Goal: Information Seeking & Learning: Learn about a topic

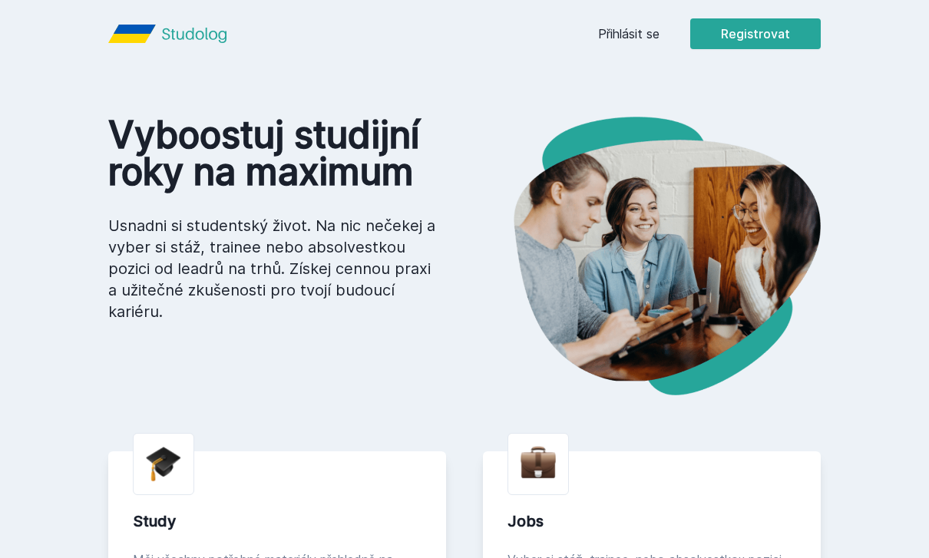
click at [643, 34] on link "Přihlásit se" at bounding box center [628, 34] width 61 height 18
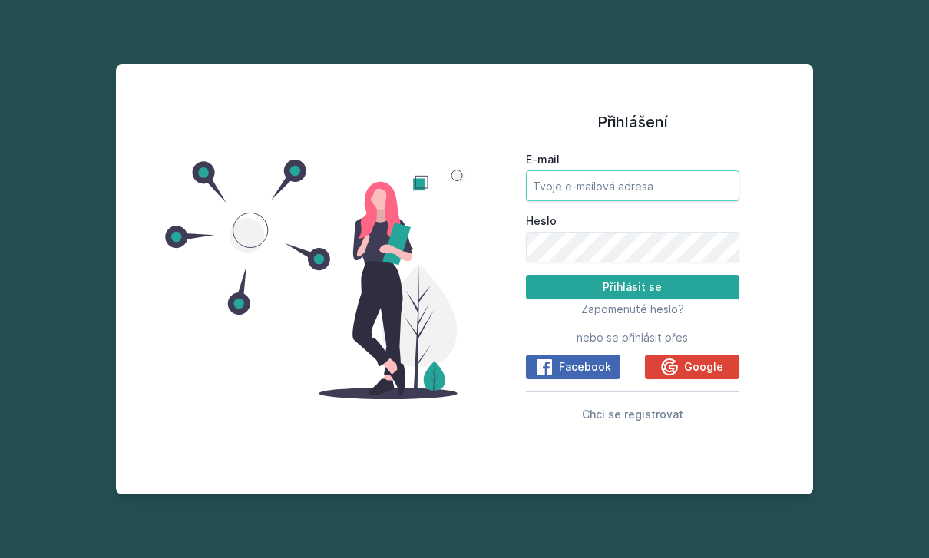
click at [613, 201] on input "E-mail" at bounding box center [632, 185] width 213 height 31
type input "[EMAIL_ADDRESS][DOMAIN_NAME]"
click at [632, 299] on button "Přihlásit se" at bounding box center [632, 287] width 213 height 25
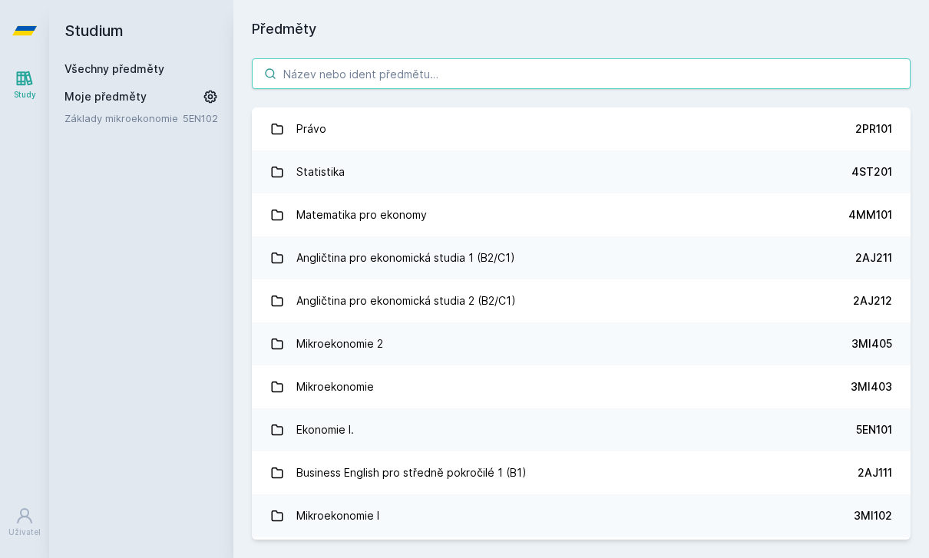
click at [574, 70] on input "search" at bounding box center [581, 73] width 659 height 31
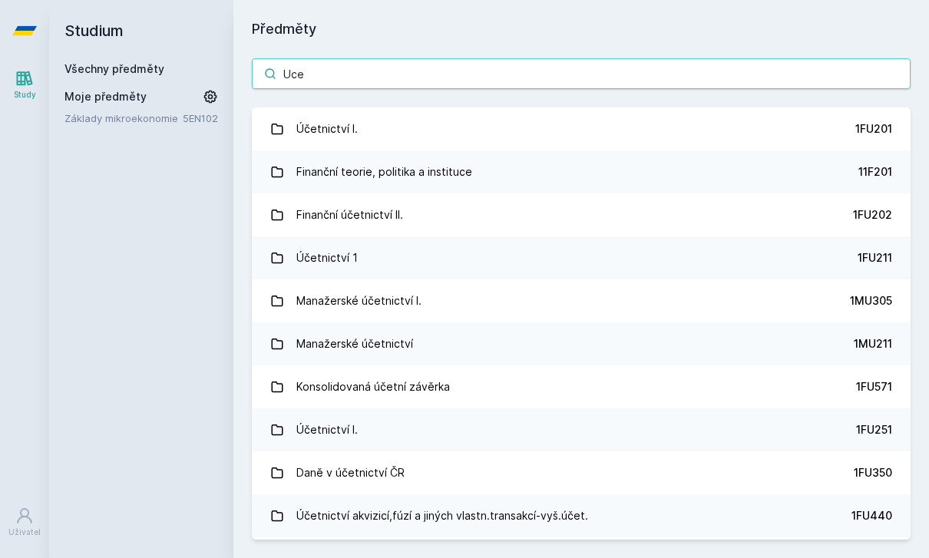
type input "Uce"
click at [829, 125] on link "Účetnictví I. 1FU201" at bounding box center [581, 128] width 659 height 43
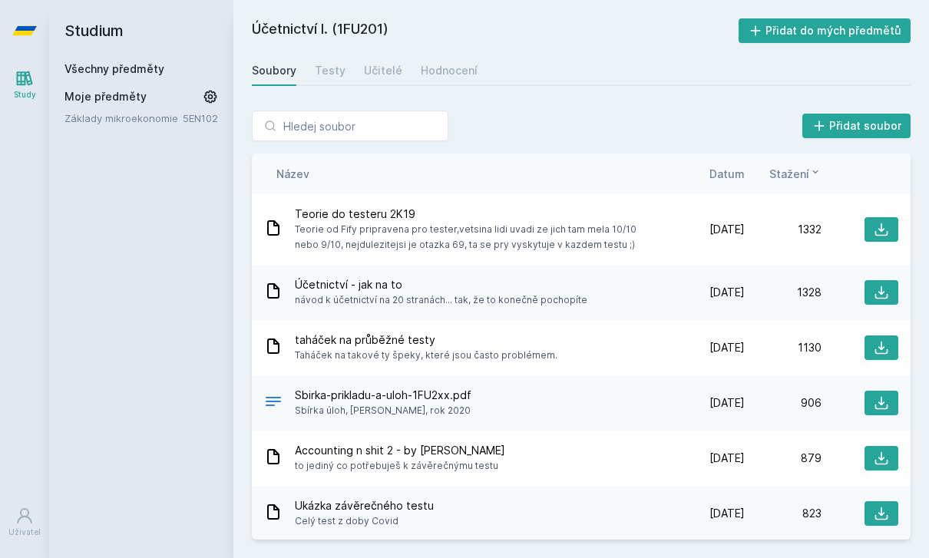
click at [458, 84] on link "Hodnocení" at bounding box center [449, 70] width 57 height 31
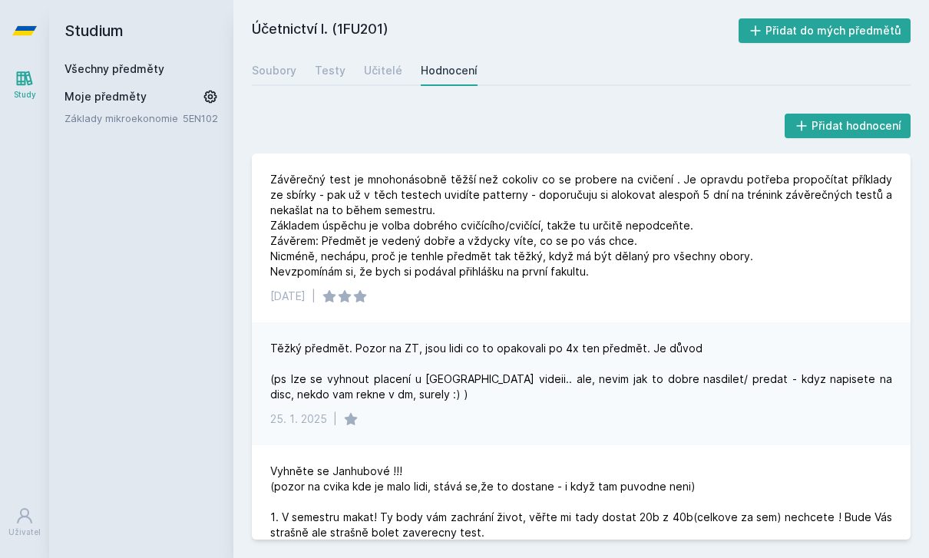
click at [376, 75] on div "Učitelé" at bounding box center [383, 70] width 38 height 15
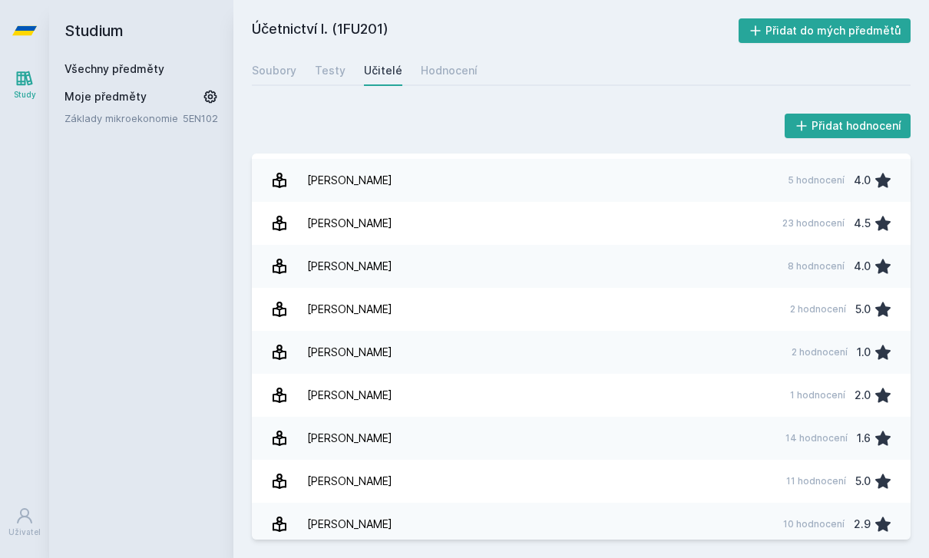
scroll to position [2703, 0]
click at [715, 446] on link "[PERSON_NAME] 14 hodnocení 1.6" at bounding box center [581, 439] width 659 height 43
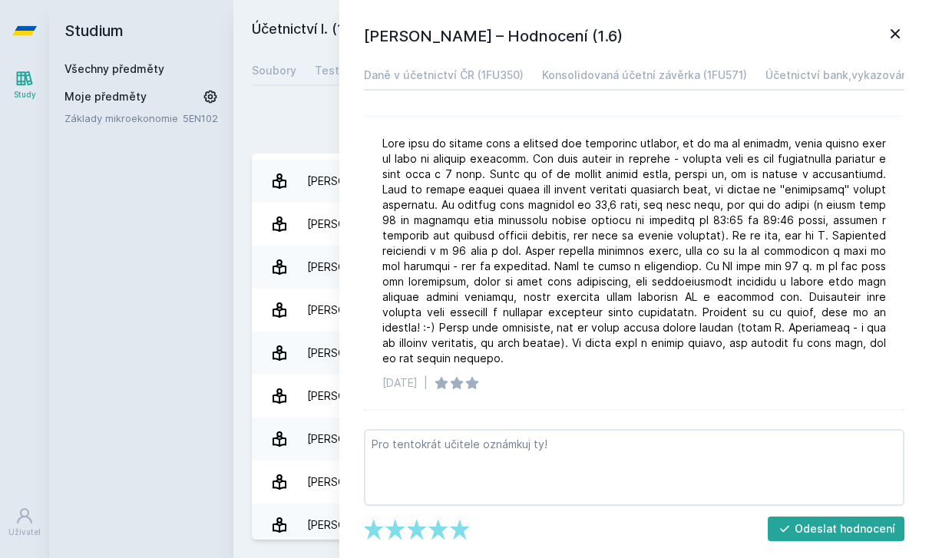
scroll to position [442, 0]
click at [884, 60] on link "Účetnictví bank,vykazování finančních nástrojů (1FU572)" at bounding box center [914, 75] width 298 height 31
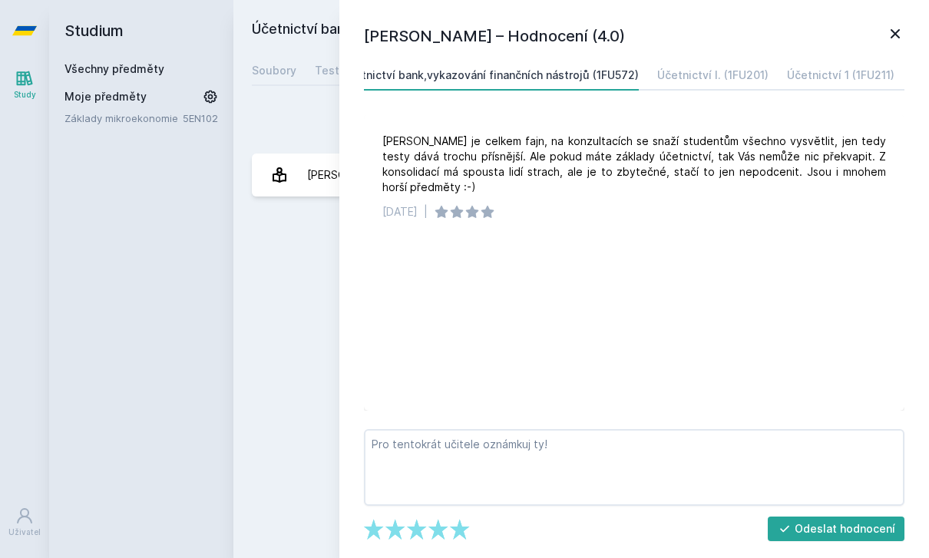
scroll to position [0, 435]
click at [742, 81] on div "Účetnictví I. (1FU201)" at bounding box center [702, 75] width 111 height 15
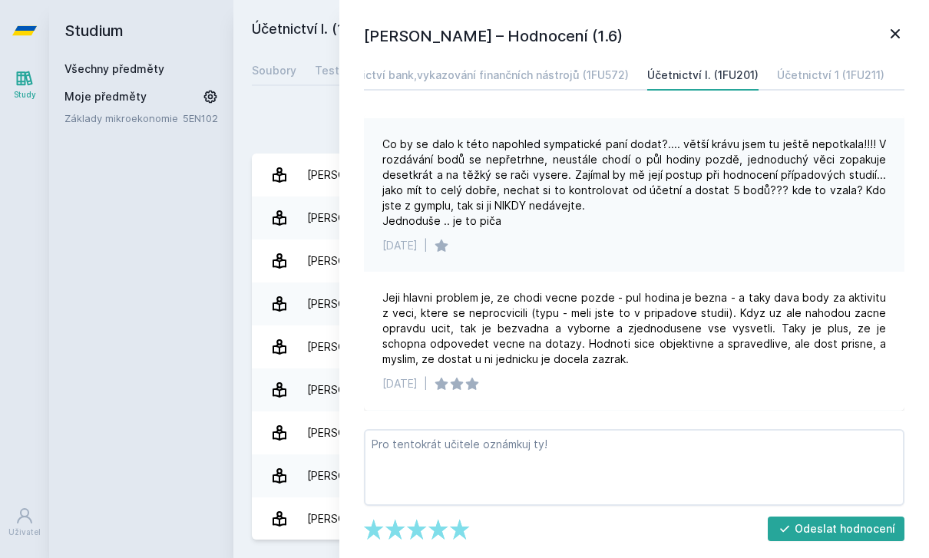
scroll to position [1509, 0]
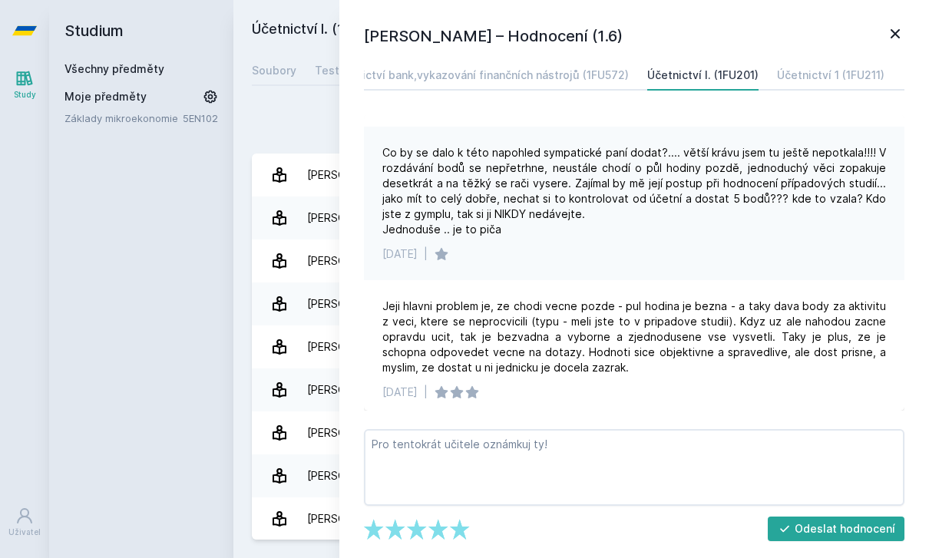
click at [888, 51] on div "[PERSON_NAME] – Hodnocení (1.6) Daně v účetnictví ČR (1FU350) Konsolidovaná úče…" at bounding box center [634, 279] width 590 height 558
click at [879, 62] on div "Daně v účetnictví ČR (1FU350) Konsolidovaná účetní závěrka (1FU571) Účetnictví …" at bounding box center [634, 75] width 541 height 31
click at [889, 42] on icon at bounding box center [895, 34] width 18 height 18
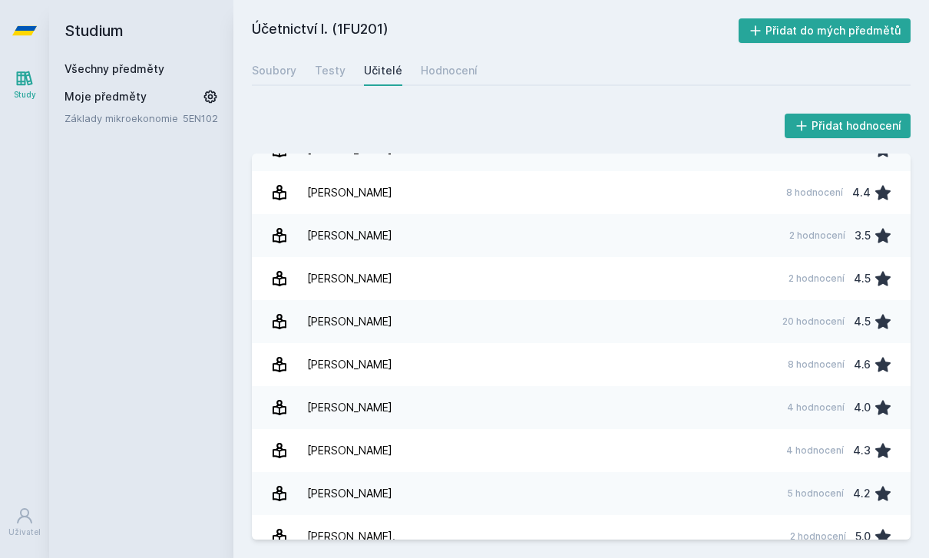
scroll to position [760, 0]
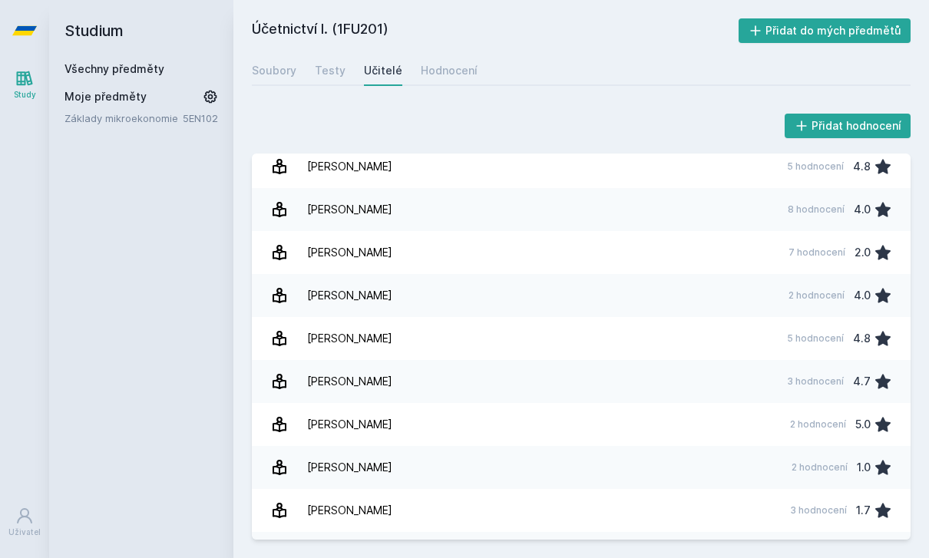
click at [109, 28] on h2 "Studium" at bounding box center [141, 30] width 154 height 61
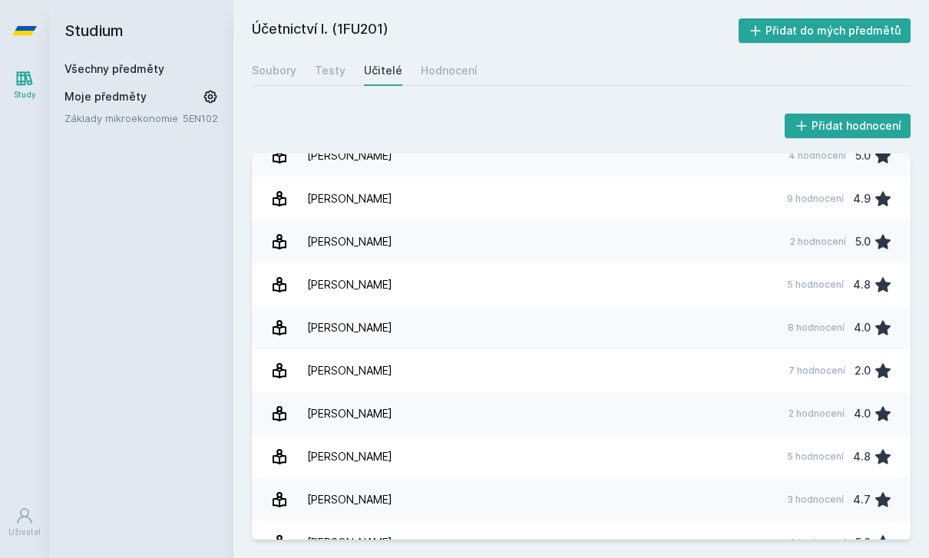
click at [174, 64] on div "Všechny předměty" at bounding box center [141, 68] width 154 height 15
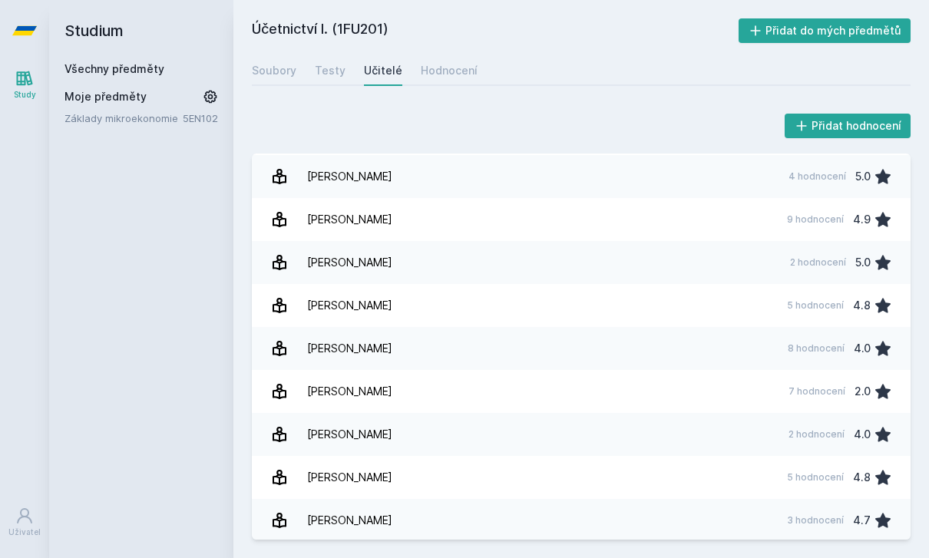
scroll to position [0, 0]
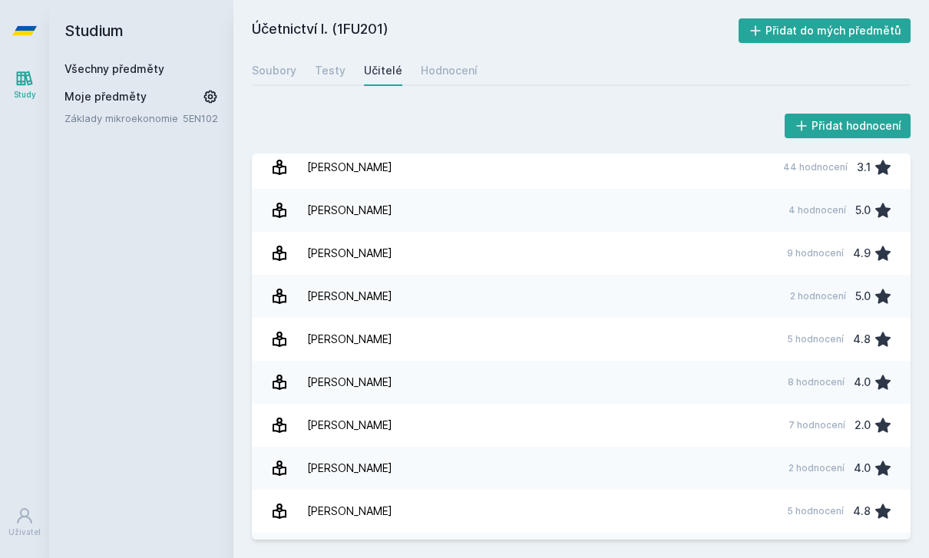
click at [124, 74] on link "Všechny předměty" at bounding box center [114, 68] width 100 height 13
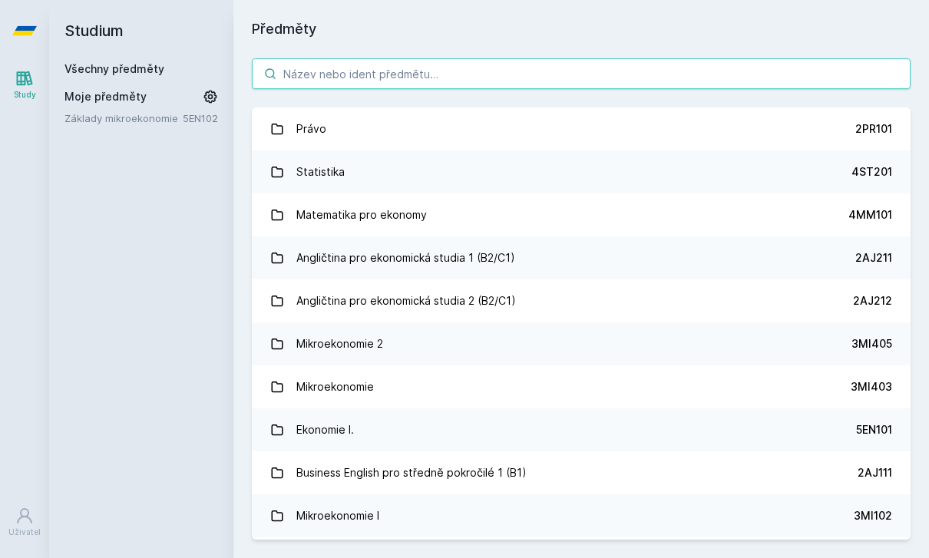
click at [386, 84] on input "search" at bounding box center [581, 73] width 659 height 31
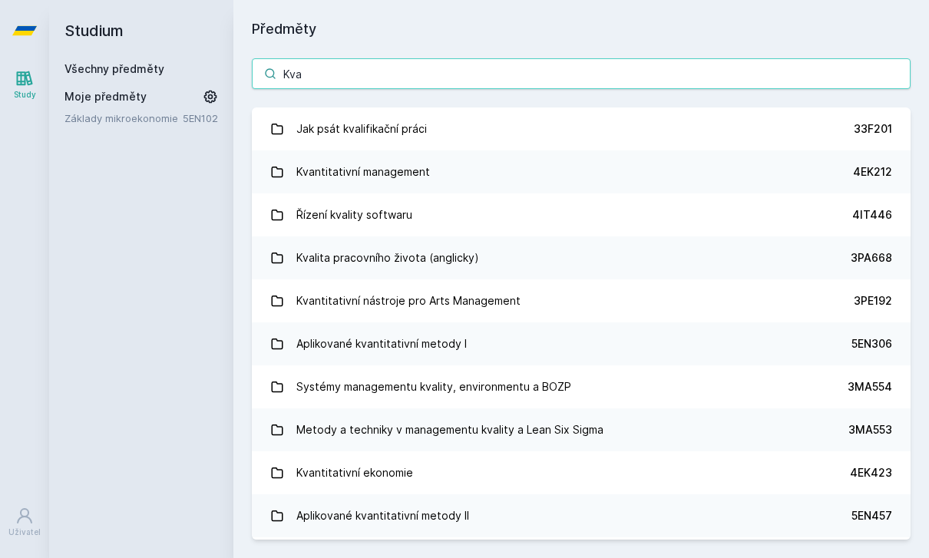
type input "Kvan"
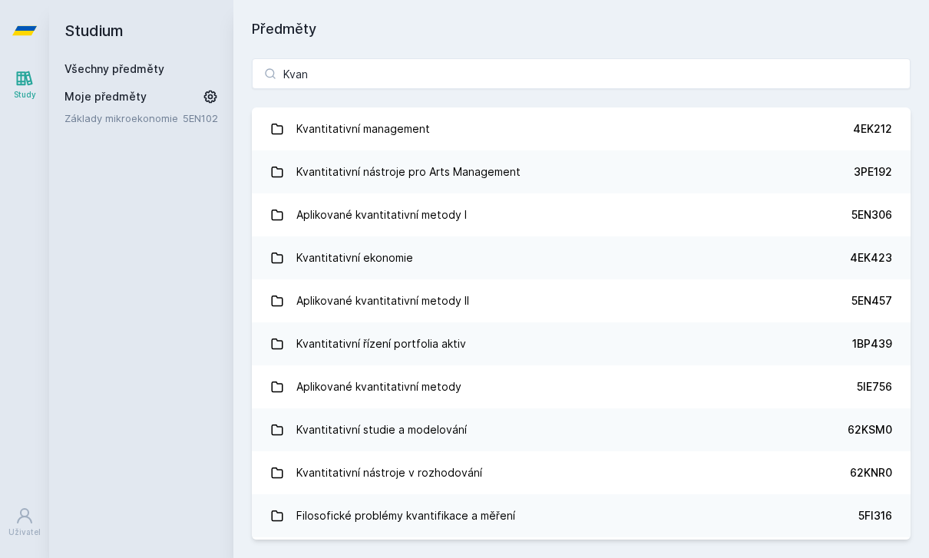
click at [470, 132] on link "Kvantitativní management 4EK212" at bounding box center [581, 128] width 659 height 43
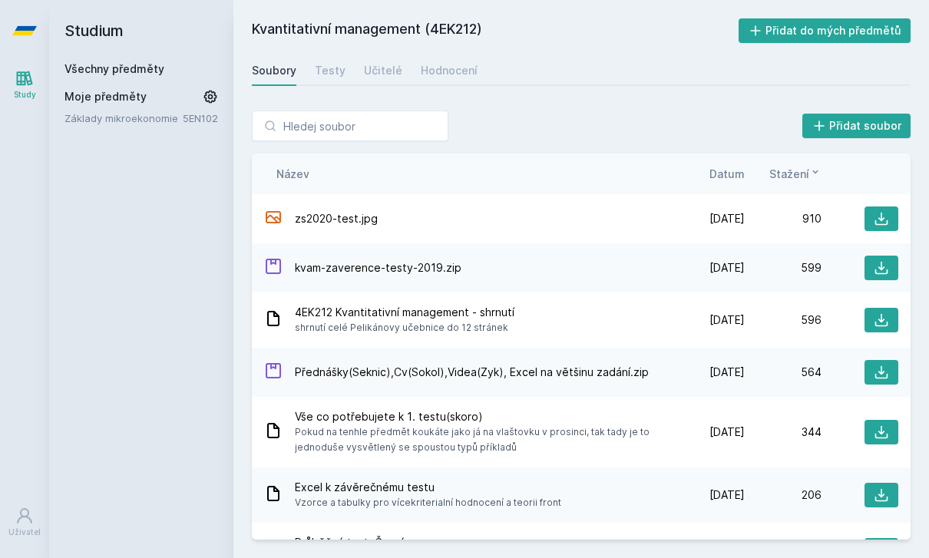
click at [329, 77] on div "Testy" at bounding box center [330, 70] width 31 height 15
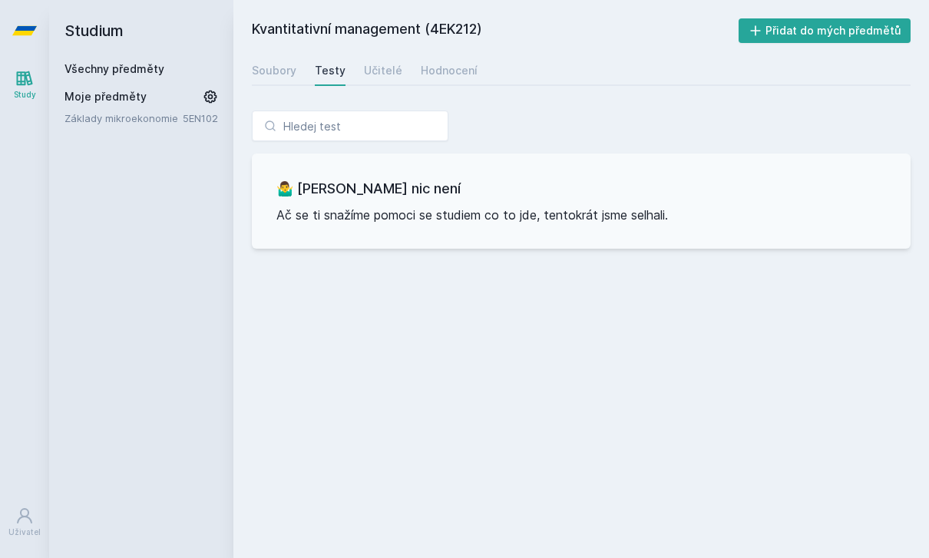
click at [375, 74] on div "Učitelé" at bounding box center [383, 70] width 38 height 15
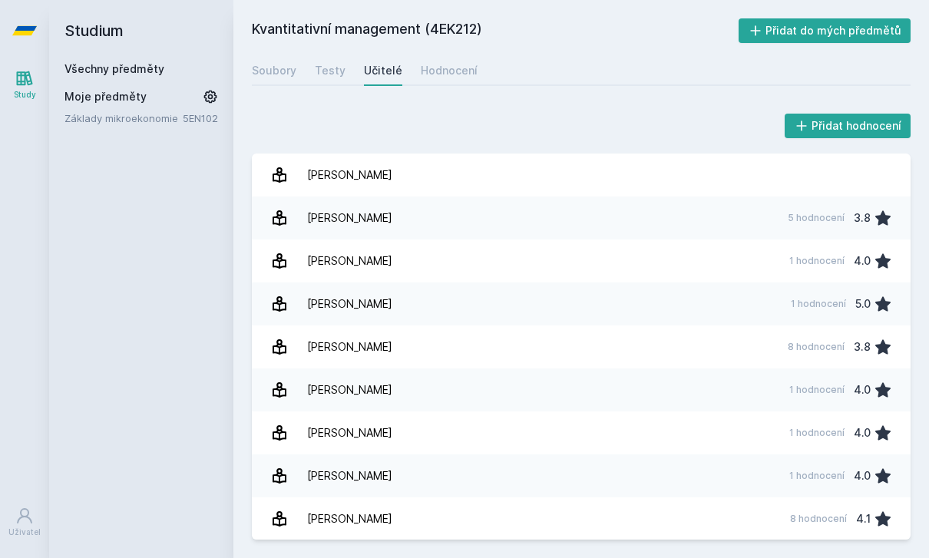
click at [442, 78] on link "Hodnocení" at bounding box center [449, 70] width 57 height 31
